Goal: Communication & Community: Answer question/provide support

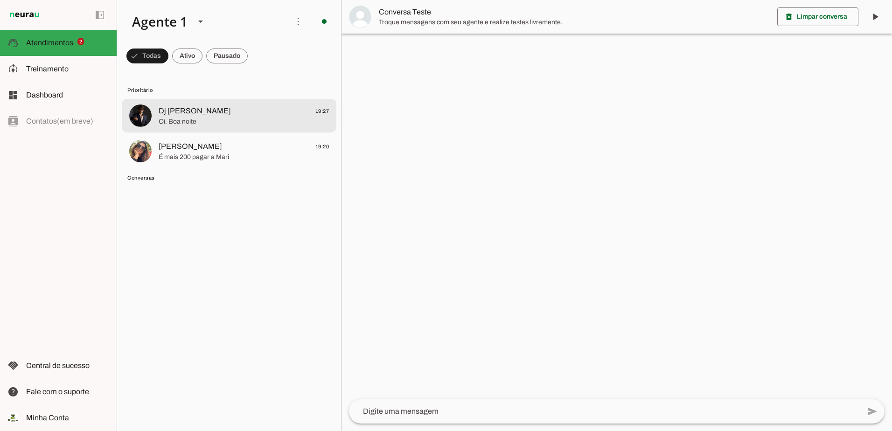
click at [232, 118] on span "Oi. Boa noite" at bounding box center [244, 121] width 170 height 9
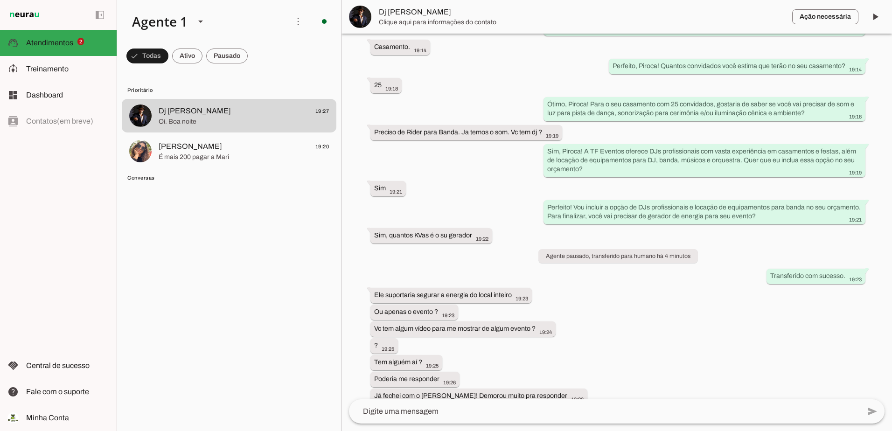
scroll to position [244, 0]
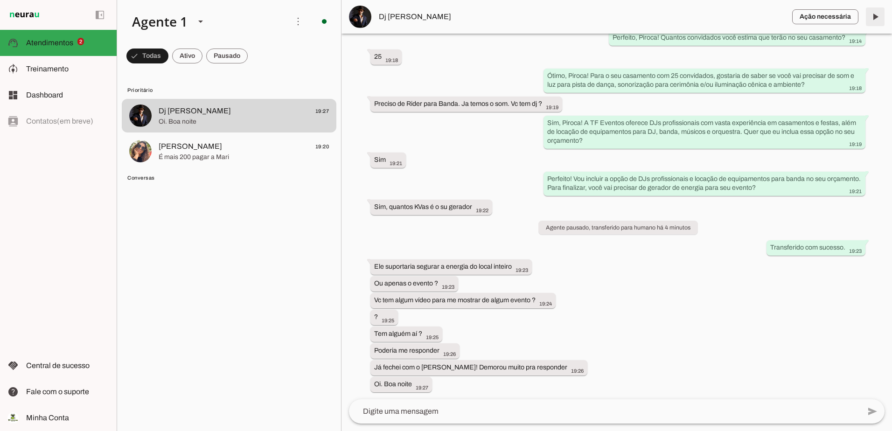
click at [873, 17] on span at bounding box center [875, 17] width 22 height 22
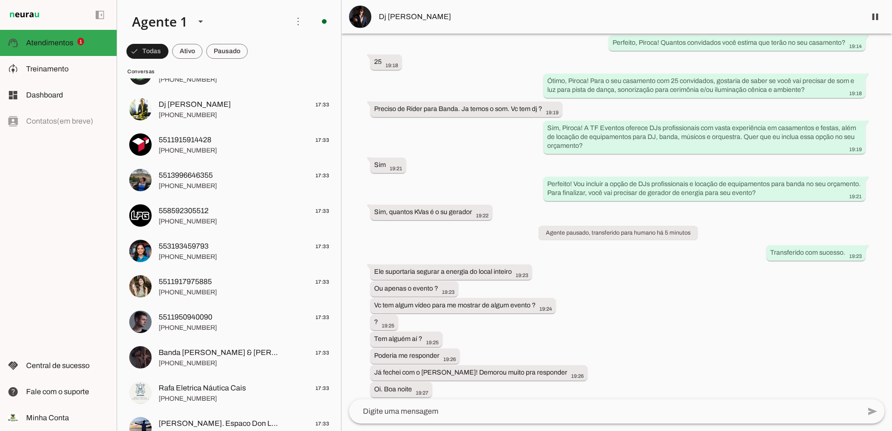
scroll to position [266, 0]
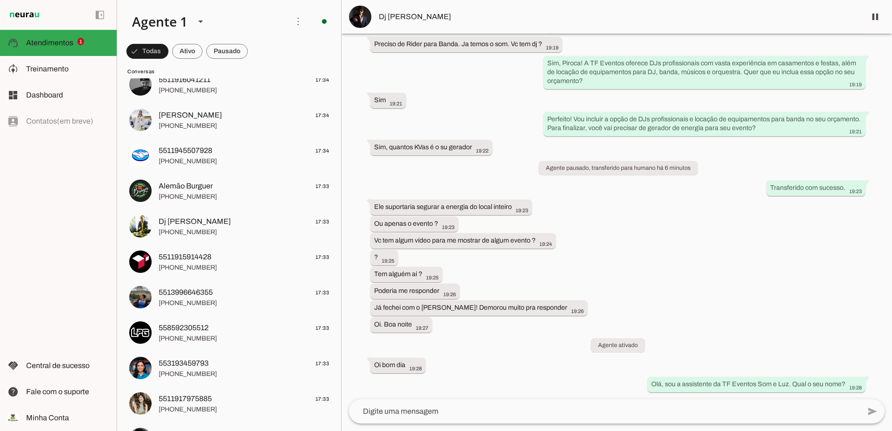
scroll to position [513, 0]
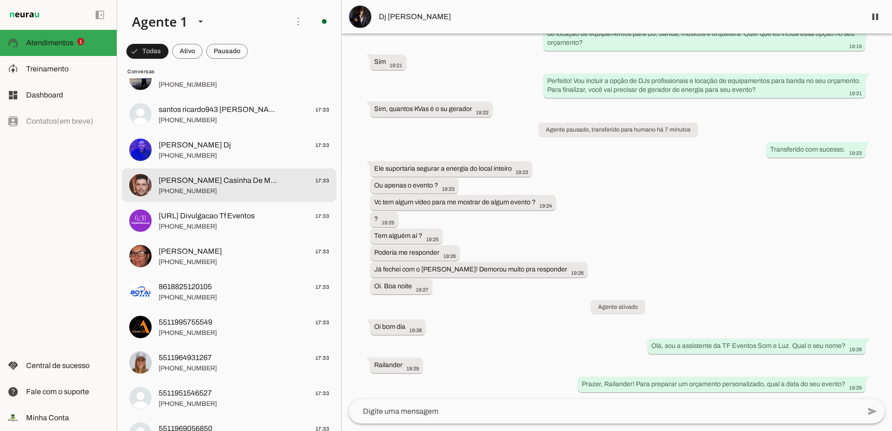
scroll to position [980, 0]
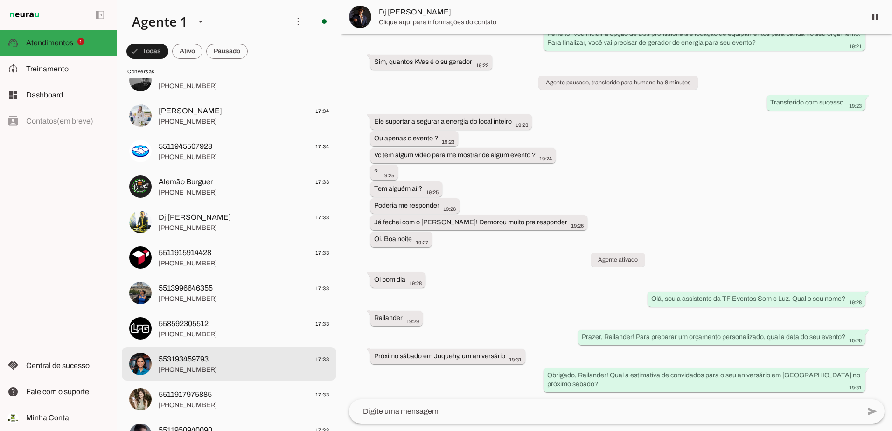
scroll to position [700, 0]
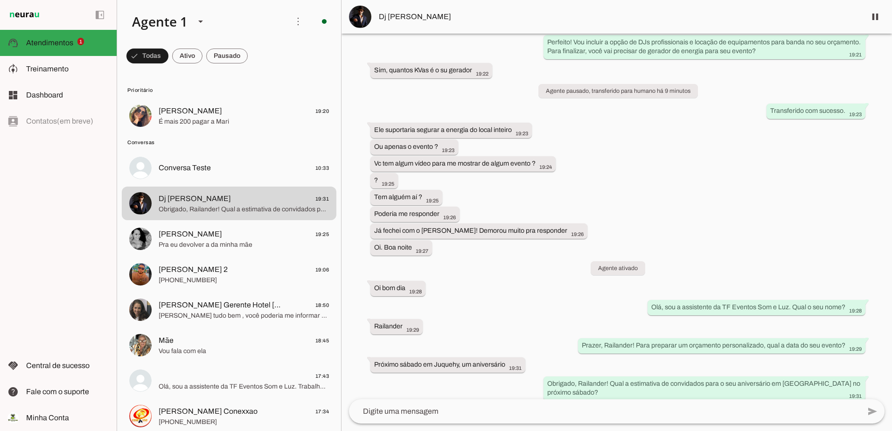
scroll to position [389, 0]
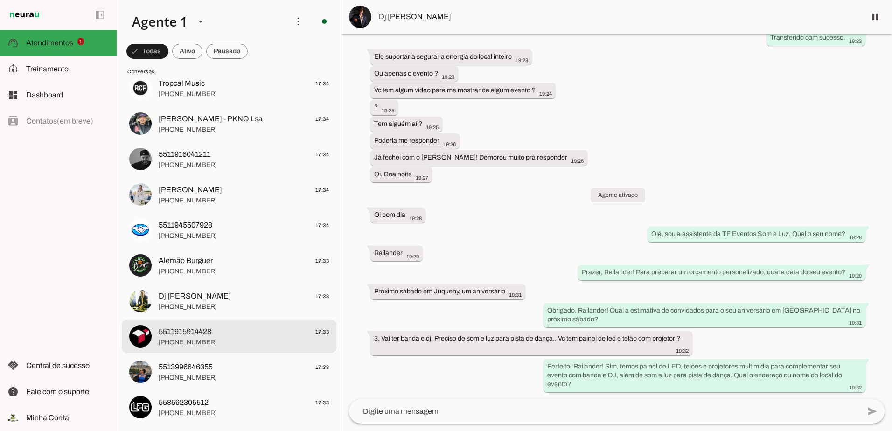
scroll to position [513, 0]
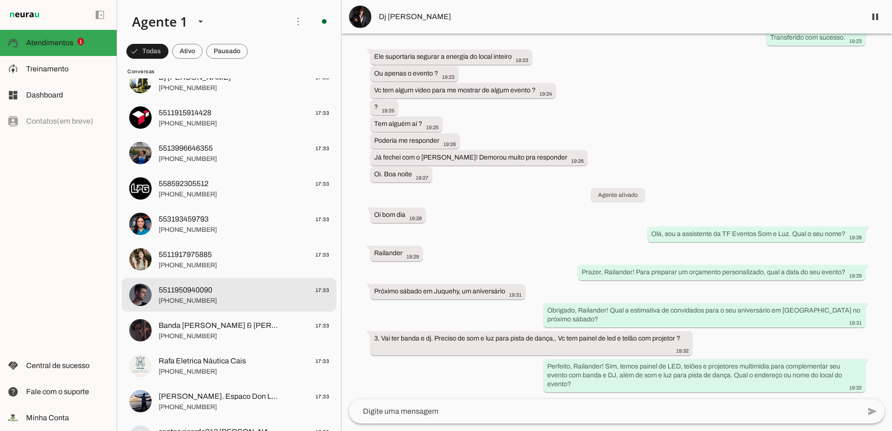
scroll to position [887, 0]
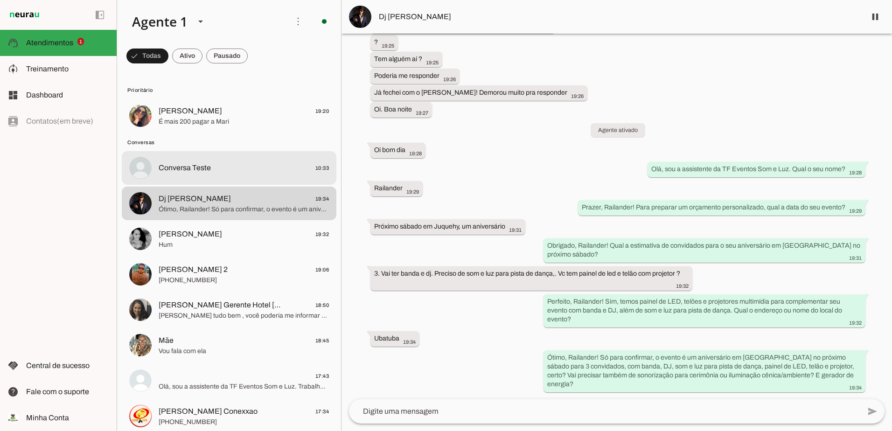
click at [246, 168] on span "Conversa Teste 10:33" at bounding box center [244, 168] width 170 height 12
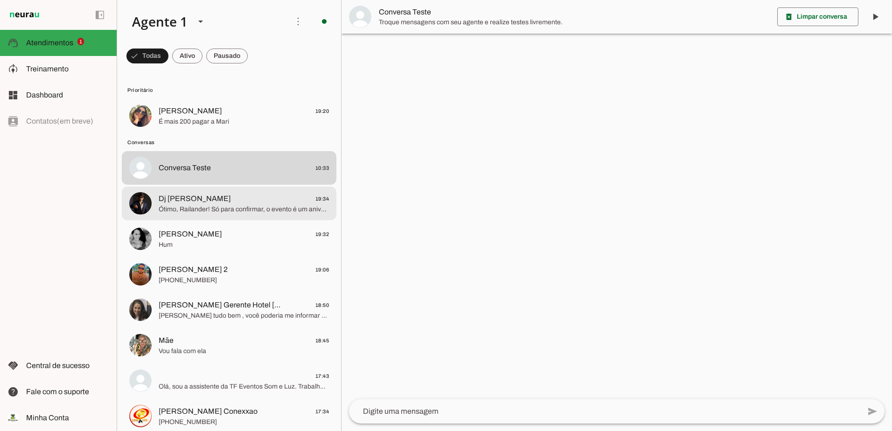
click at [265, 197] on span "Dj Felix Veloso 19:34" at bounding box center [244, 199] width 170 height 12
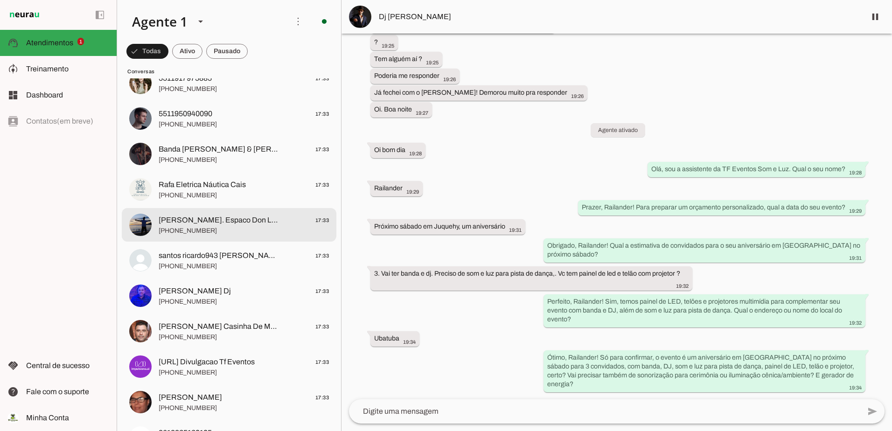
scroll to position [933, 0]
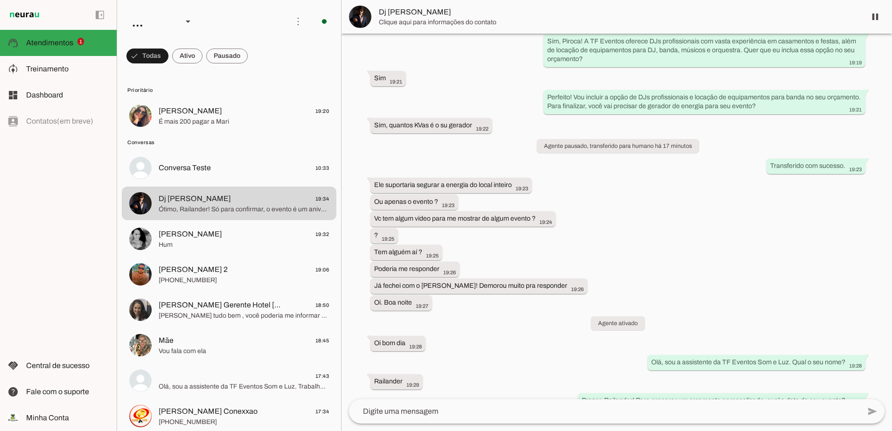
scroll to position [519, 0]
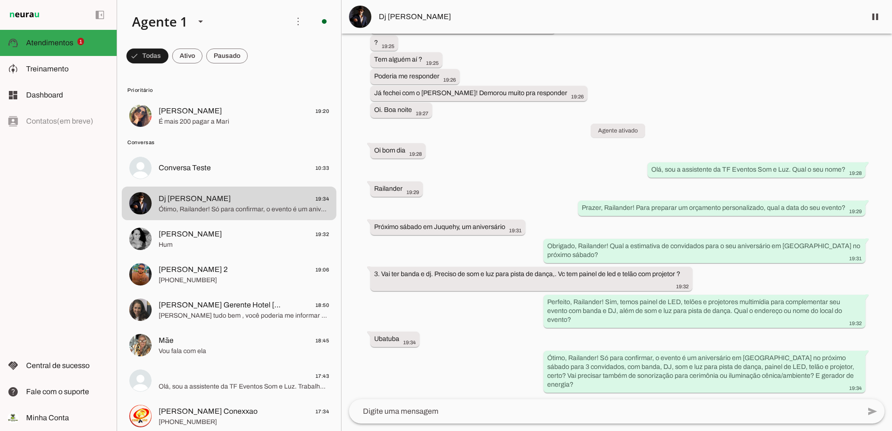
scroll to position [519, 0]
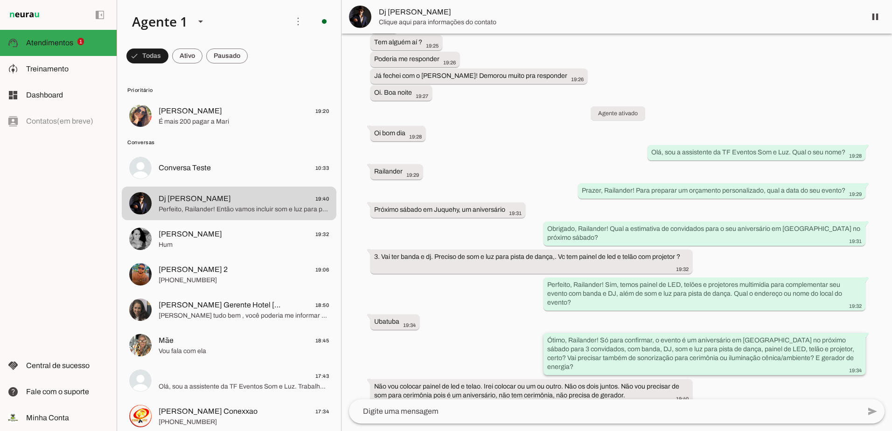
scroll to position [584, 0]
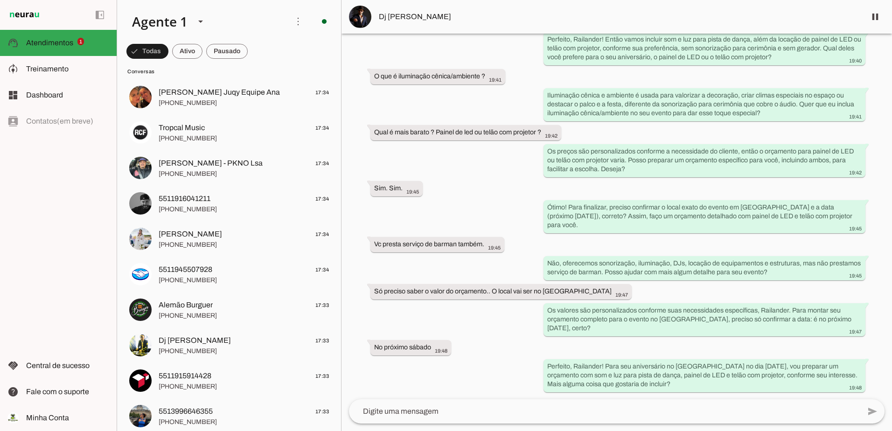
scroll to position [420, 0]
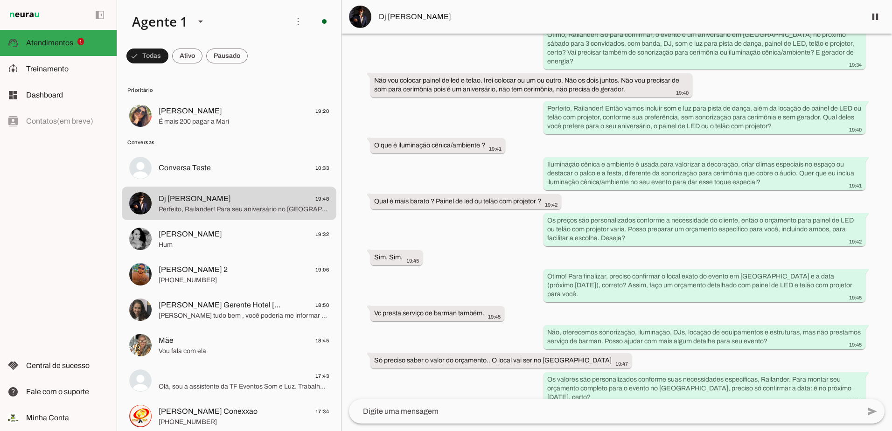
scroll to position [911, 0]
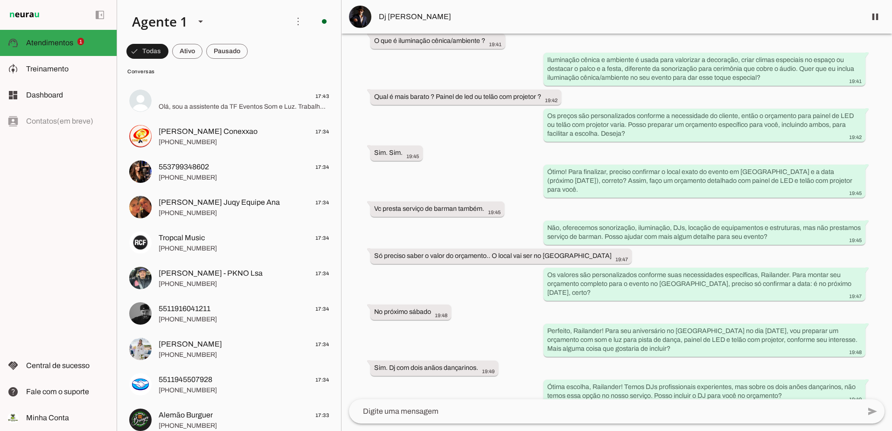
scroll to position [958, 0]
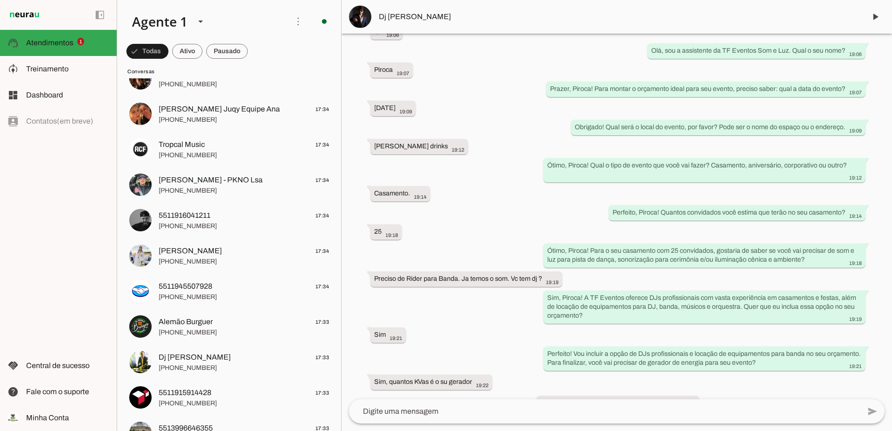
scroll to position [140, 0]
